Goal: Complete application form

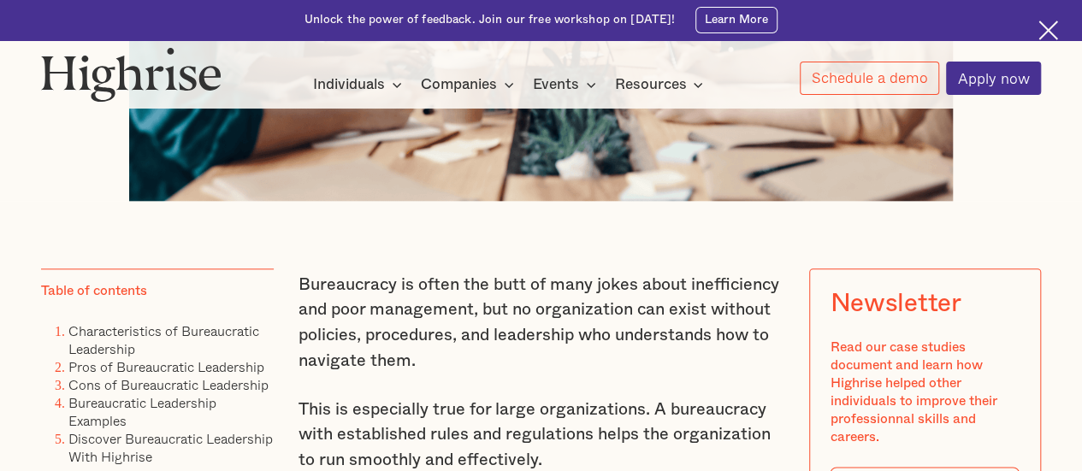
scroll to position [894, 0]
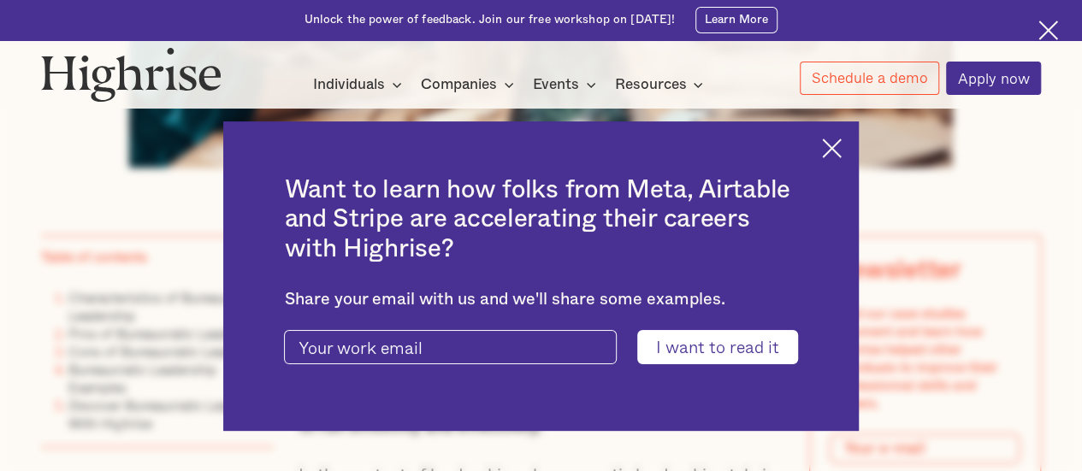
click at [838, 157] on div "Want to learn how folks from Meta, Airtable and Stripe are accelerating their c…" at bounding box center [540, 275] width 634 height 309
click at [840, 150] on img at bounding box center [832, 149] width 20 height 20
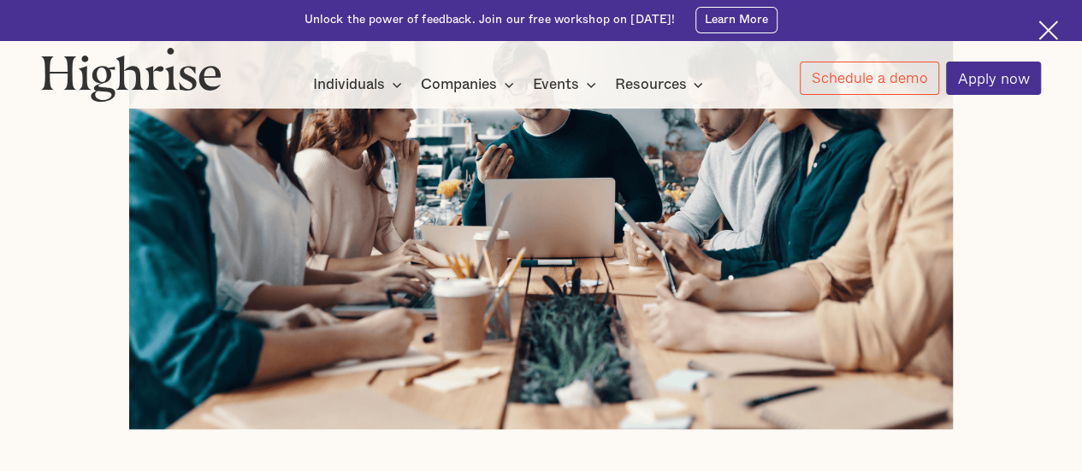
scroll to position [650, 0]
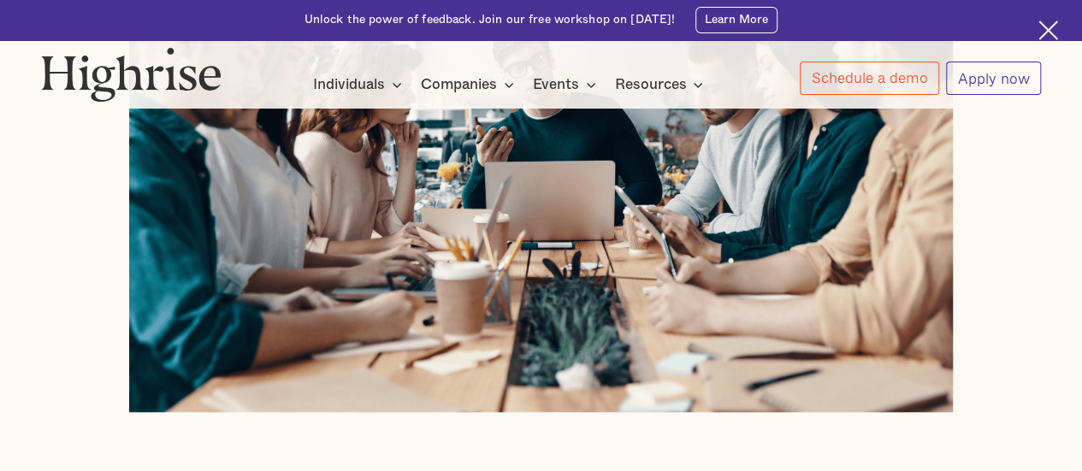
click at [1023, 91] on link "Apply now" at bounding box center [993, 78] width 95 height 33
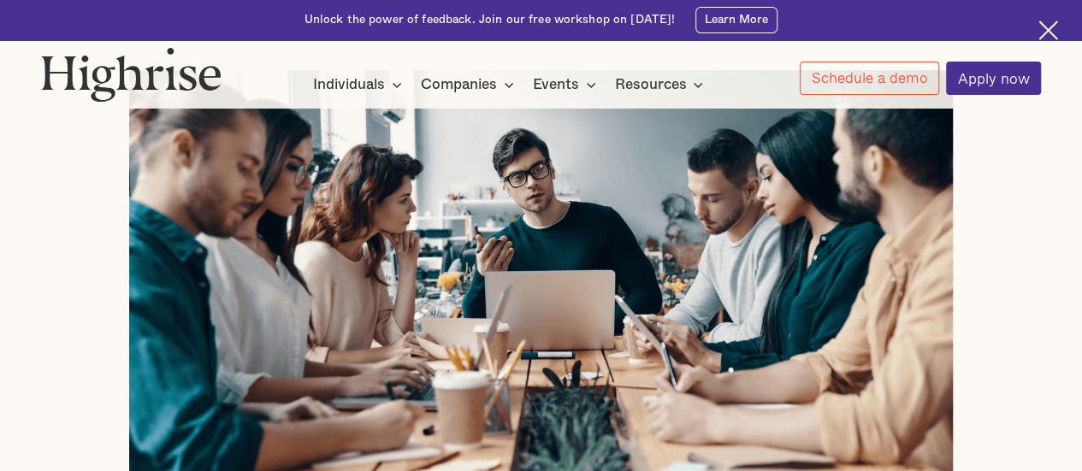
scroll to position [542, 0]
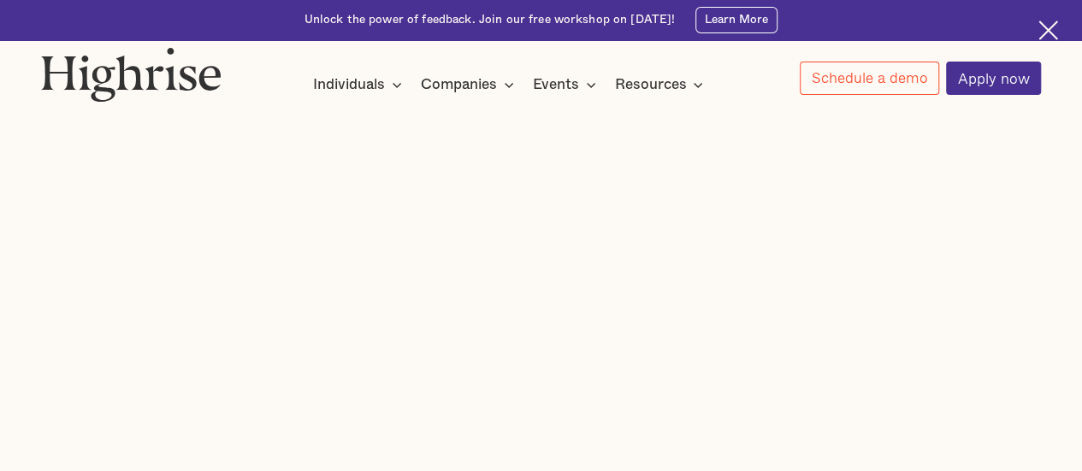
click at [1047, 27] on img at bounding box center [1048, 31] width 20 height 20
